Goal: Find specific page/section: Find specific page/section

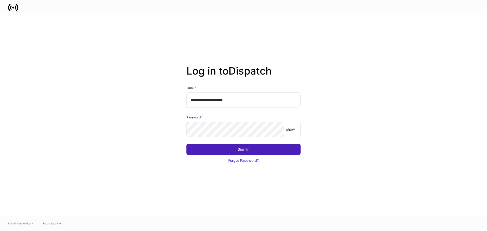
click at [219, 149] on button "Sign In" at bounding box center [244, 149] width 114 height 11
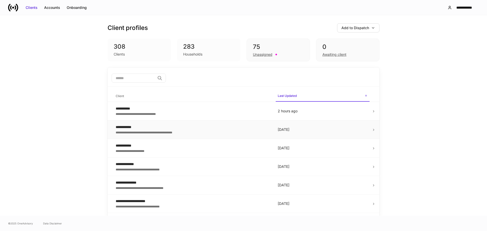
click at [153, 132] on div "**********" at bounding box center [193, 132] width 154 height 5
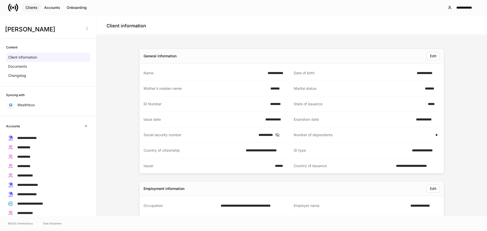
click at [35, 7] on div "Clients" at bounding box center [32, 7] width 12 height 5
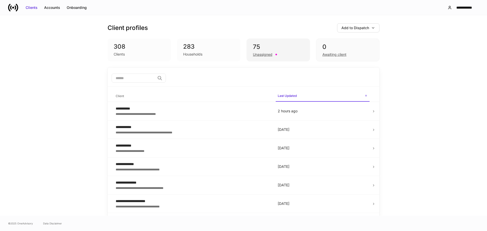
click at [266, 47] on div "75" at bounding box center [278, 47] width 51 height 8
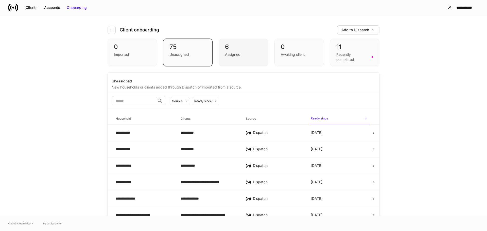
click at [236, 50] on div "6" at bounding box center [243, 47] width 37 height 8
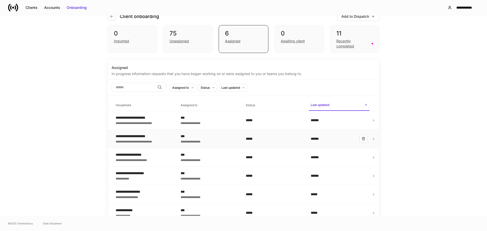
scroll to position [20, 0]
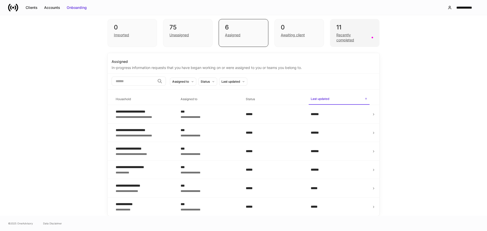
click at [350, 31] on div "11" at bounding box center [355, 27] width 37 height 8
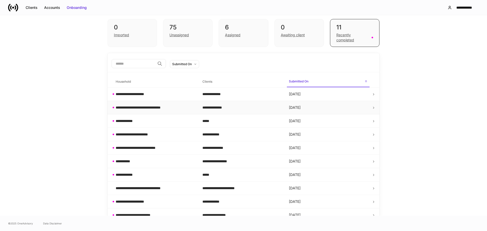
click at [173, 110] on div "**********" at bounding box center [146, 107] width 61 height 5
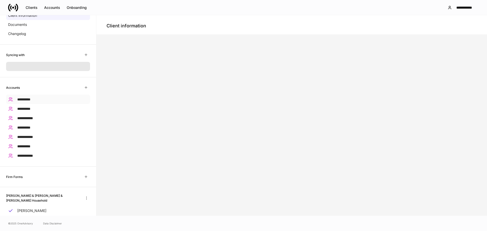
scroll to position [51, 0]
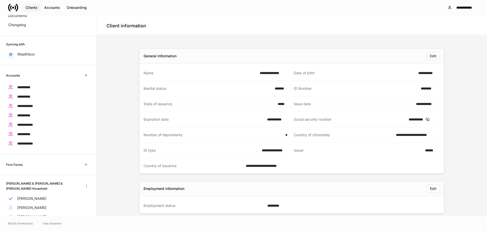
click at [33, 8] on div "Clients" at bounding box center [32, 7] width 12 height 5
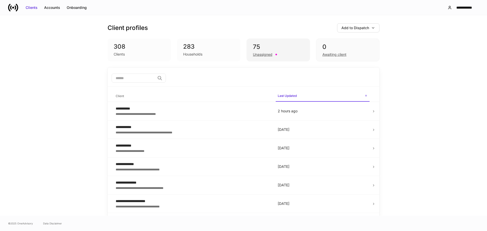
click at [253, 51] on div "75" at bounding box center [278, 47] width 51 height 8
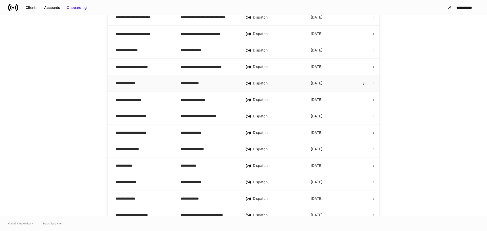
scroll to position [203, 0]
